Goal: Task Accomplishment & Management: Manage account settings

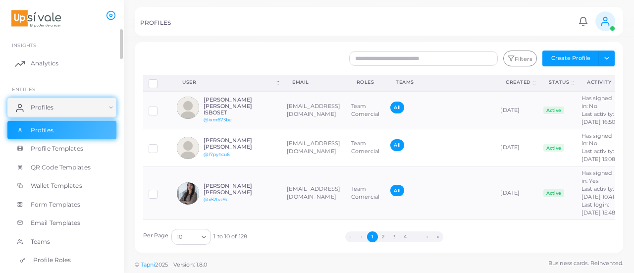
scroll to position [50, 0]
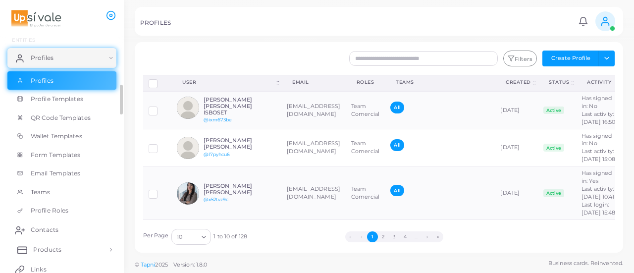
click at [53, 247] on span "Products" at bounding box center [47, 249] width 28 height 9
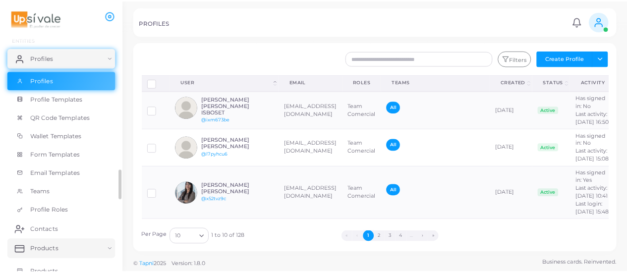
scroll to position [99, 0]
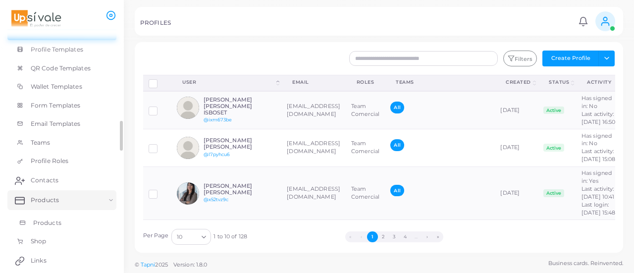
click at [65, 222] on link "Products" at bounding box center [61, 223] width 109 height 19
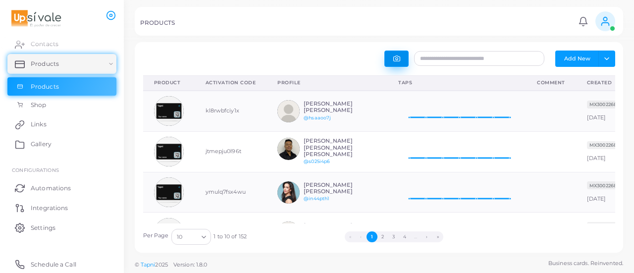
click at [396, 57] on icon "button" at bounding box center [396, 58] width 7 height 7
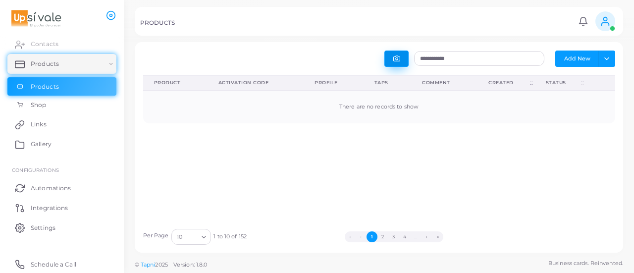
click at [402, 58] on button "button" at bounding box center [396, 59] width 24 height 16
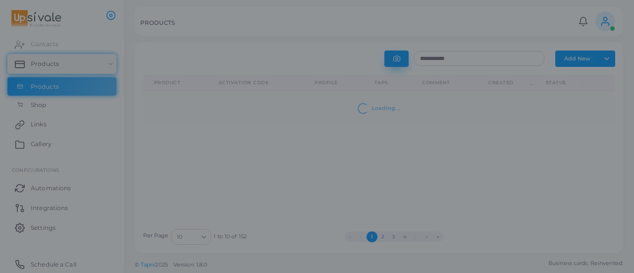
type input "**********"
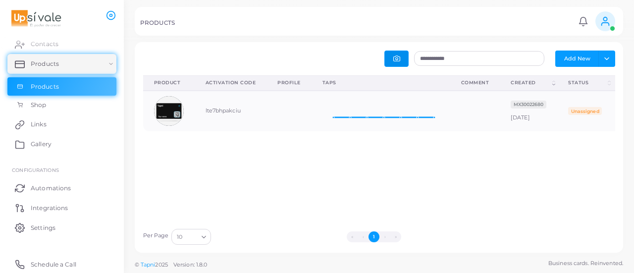
scroll to position [0, 42]
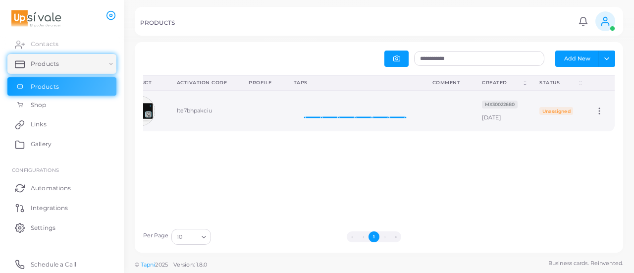
click at [599, 111] on circle at bounding box center [599, 111] width 1 height 1
click at [593, 127] on link "Edit" at bounding box center [594, 122] width 53 height 13
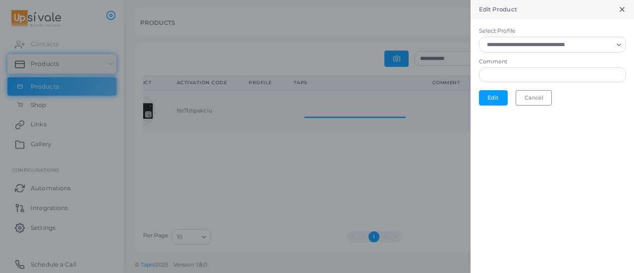
scroll to position [8, 8]
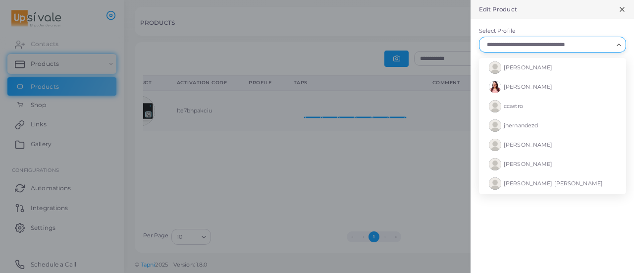
click at [556, 42] on input "Select Profile" at bounding box center [547, 44] width 129 height 11
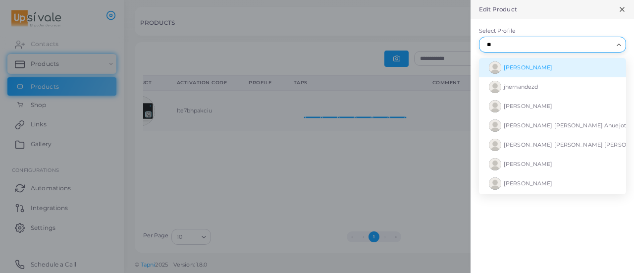
type input "*"
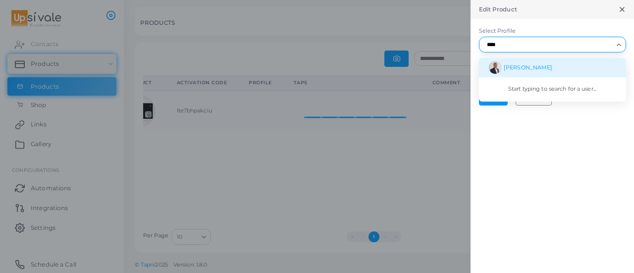
click at [552, 68] on span "[PERSON_NAME]" at bounding box center [528, 67] width 49 height 7
type input "****"
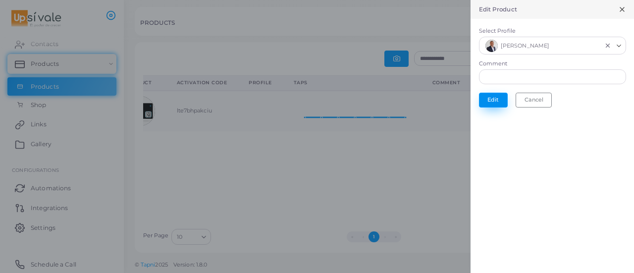
click at [494, 97] on button "Edit" at bounding box center [493, 100] width 29 height 15
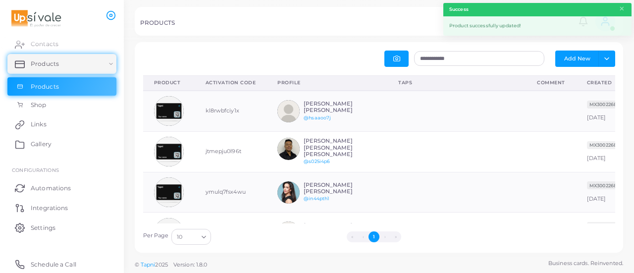
scroll to position [33, 131]
